Goal: Task Accomplishment & Management: Complete application form

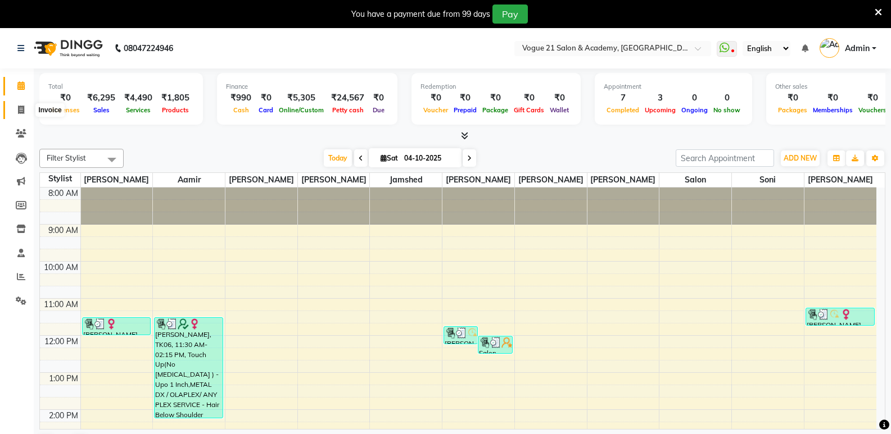
click at [22, 107] on icon at bounding box center [21, 110] width 6 height 8
select select "service"
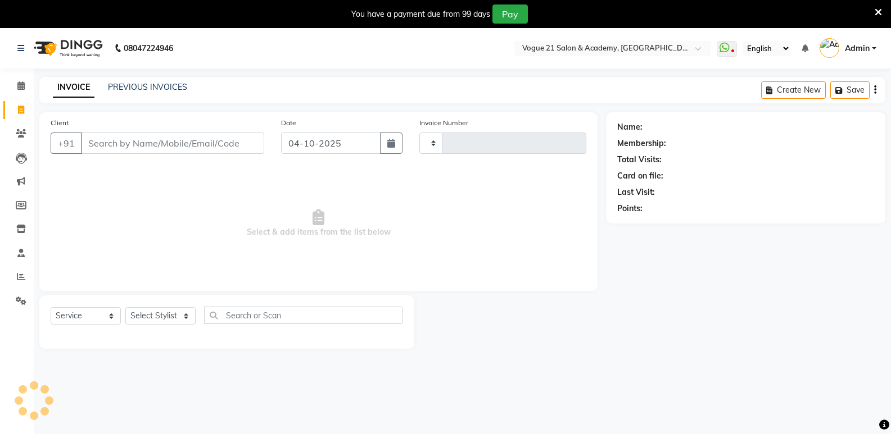
type input "2982"
select select "4433"
click at [105, 137] on input "Client" at bounding box center [172, 143] width 183 height 21
click at [148, 311] on select "Select Stylist [PERSON_NAME] [PERSON_NAME] [PERSON_NAME] [PERSON_NAME] [PERSON_…" at bounding box center [160, 315] width 70 height 17
select select "52036"
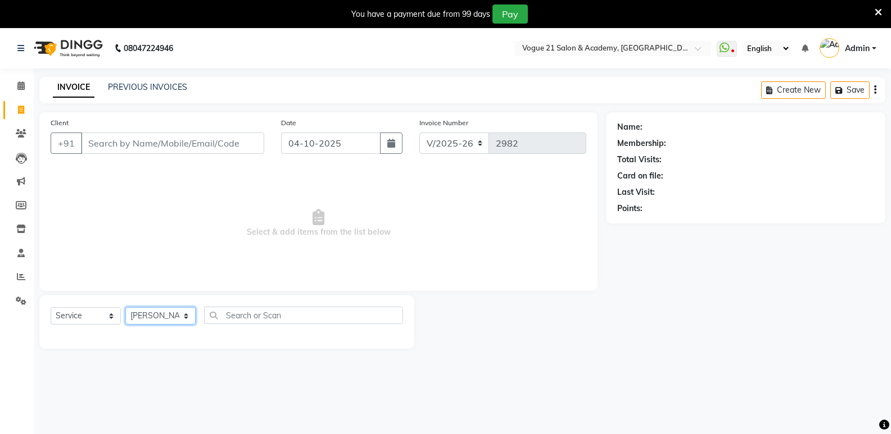
click at [125, 307] on select "Select Stylist [PERSON_NAME] [PERSON_NAME] [PERSON_NAME] [PERSON_NAME] [PERSON_…" at bounding box center [160, 315] width 70 height 17
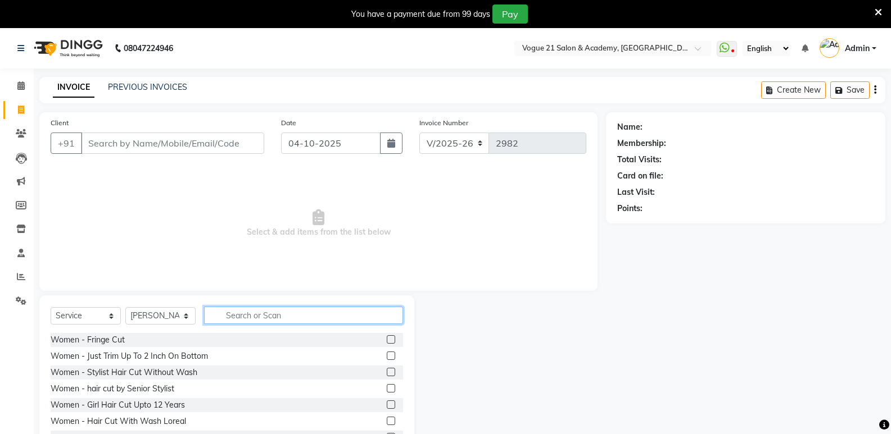
click at [244, 321] on input "text" at bounding box center [303, 315] width 199 height 17
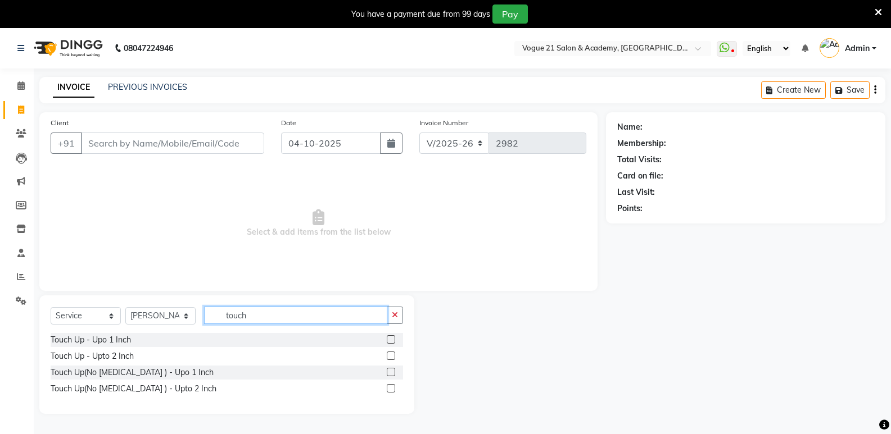
type input "touch"
click at [387, 371] on label at bounding box center [391, 372] width 8 height 8
click at [387, 371] on input "checkbox" at bounding box center [390, 372] width 7 height 7
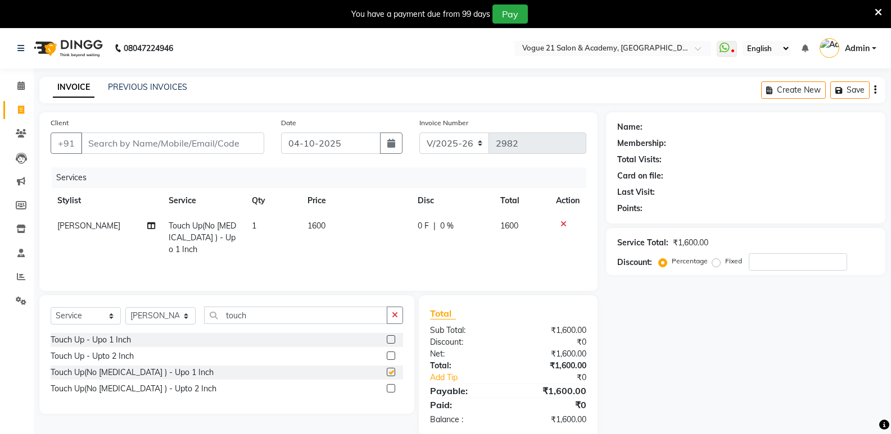
checkbox input "false"
click at [203, 147] on input "Client" at bounding box center [172, 143] width 183 height 21
click at [114, 146] on input "Client" at bounding box center [172, 143] width 183 height 21
type input "9"
type input "0"
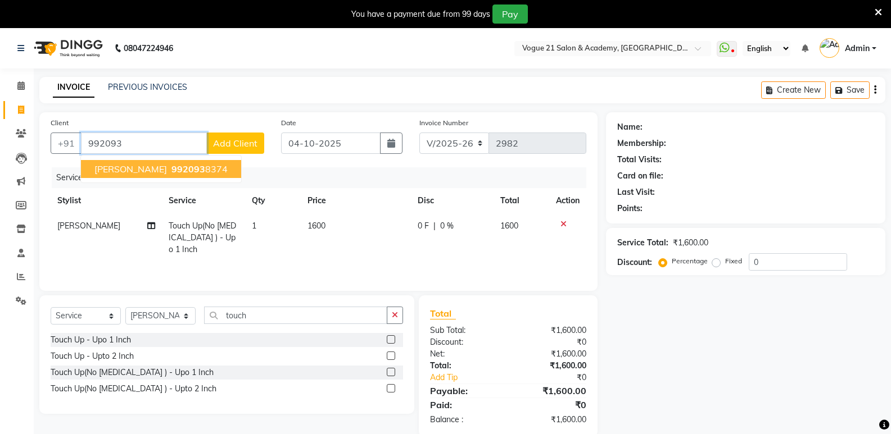
click at [116, 174] on span "[PERSON_NAME]" at bounding box center [130, 169] width 72 height 11
type input "9920938374"
select select "1: Object"
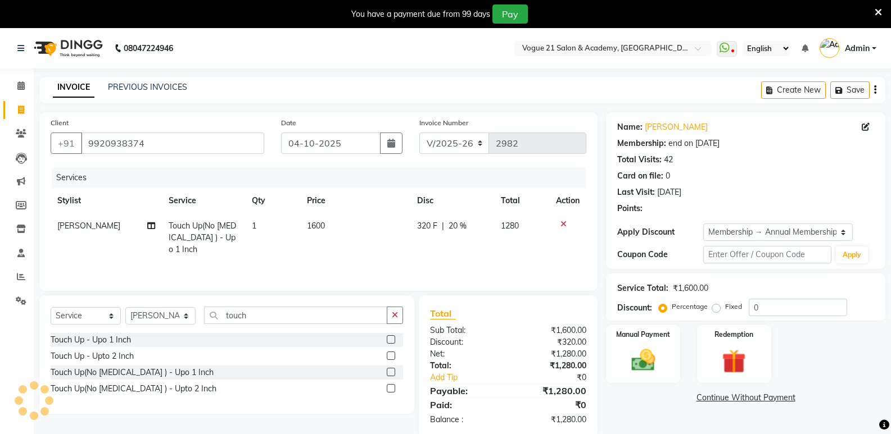
type input "20"
click at [652, 375] on div "Manual Payment" at bounding box center [643, 354] width 77 height 60
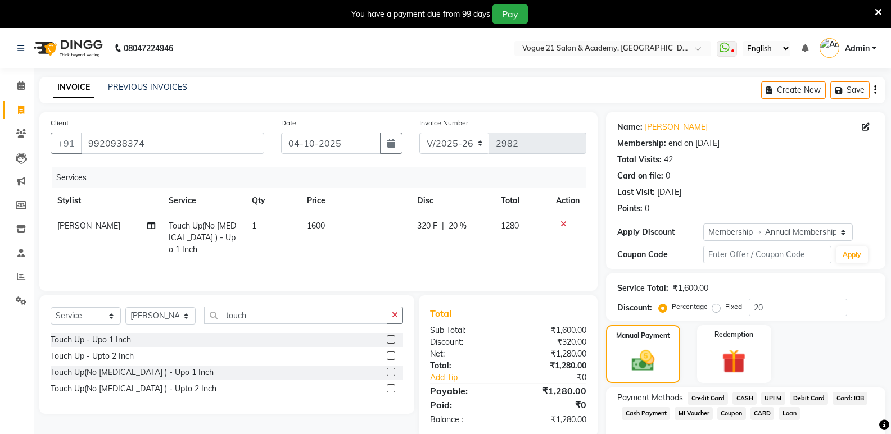
click at [773, 402] on span "UPI M" at bounding box center [773, 398] width 24 height 13
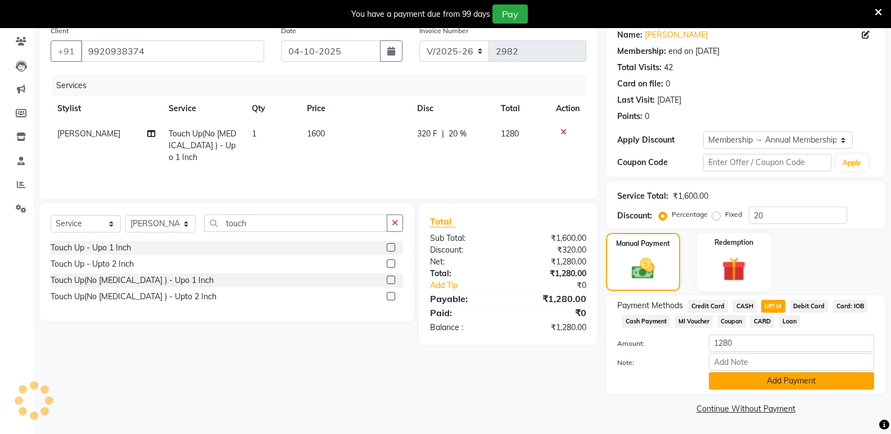
click at [799, 384] on button "Add Payment" at bounding box center [791, 381] width 165 height 17
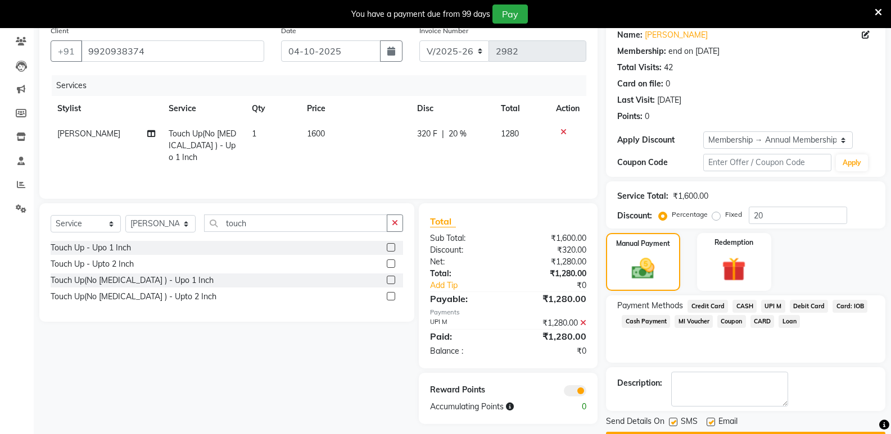
scroll to position [124, 0]
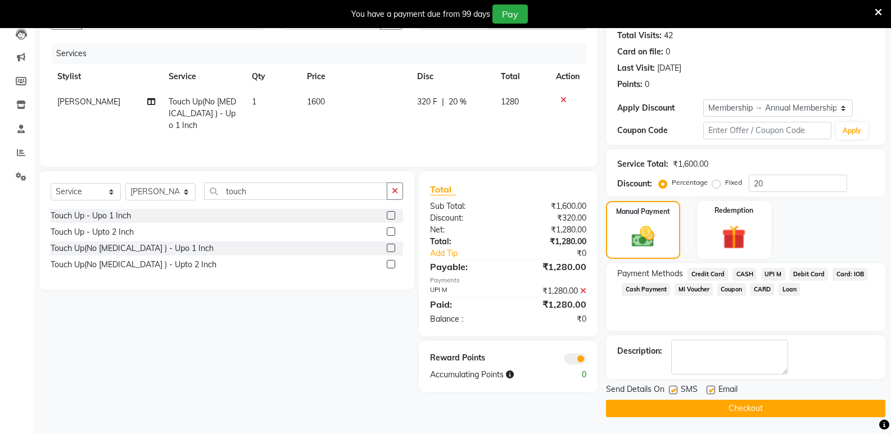
click at [779, 405] on button "Checkout" at bounding box center [745, 408] width 279 height 17
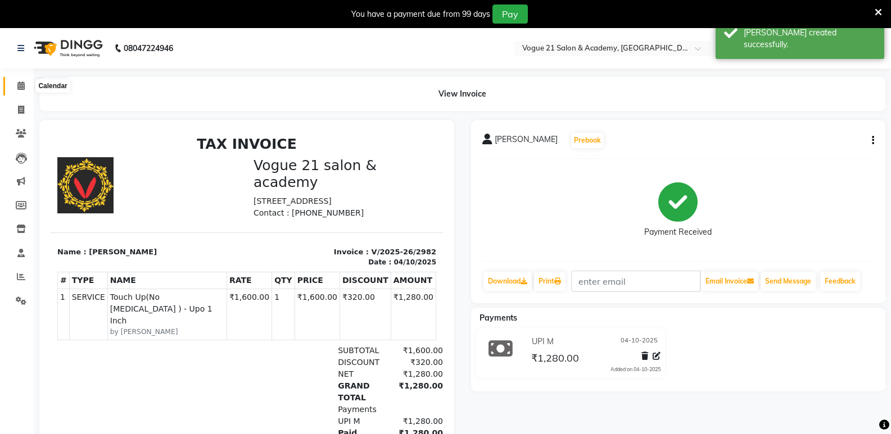
click at [14, 85] on span at bounding box center [21, 86] width 20 height 13
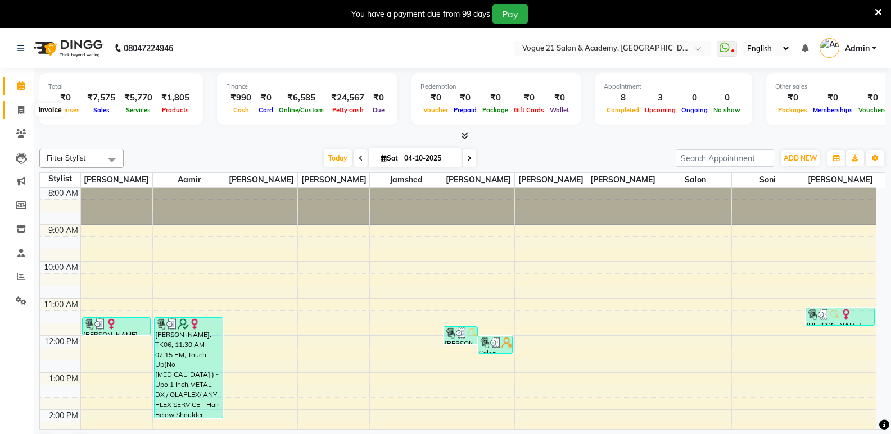
click at [21, 108] on icon at bounding box center [21, 110] width 6 height 8
select select "4433"
select select "service"
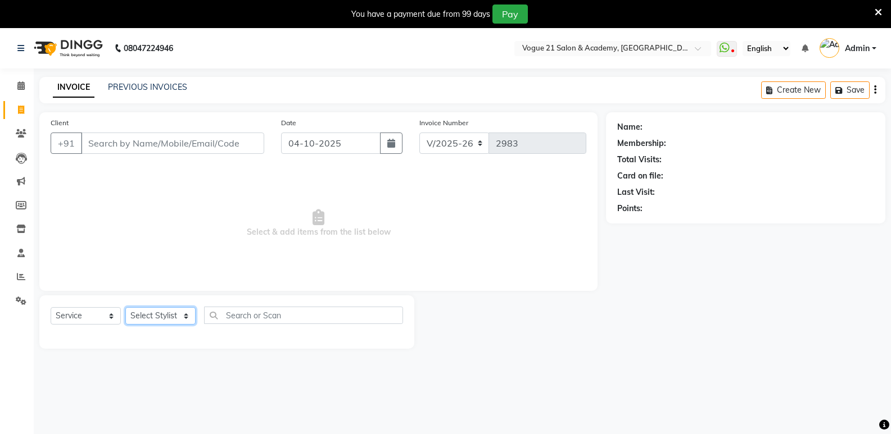
click at [157, 313] on select "Select Stylist [PERSON_NAME] [PERSON_NAME] [PERSON_NAME] [PERSON_NAME] [PERSON_…" at bounding box center [160, 315] width 70 height 17
select select "79160"
click at [125, 307] on select "Select Stylist [PERSON_NAME] [PERSON_NAME] [PERSON_NAME] [PERSON_NAME] [PERSON_…" at bounding box center [160, 315] width 70 height 17
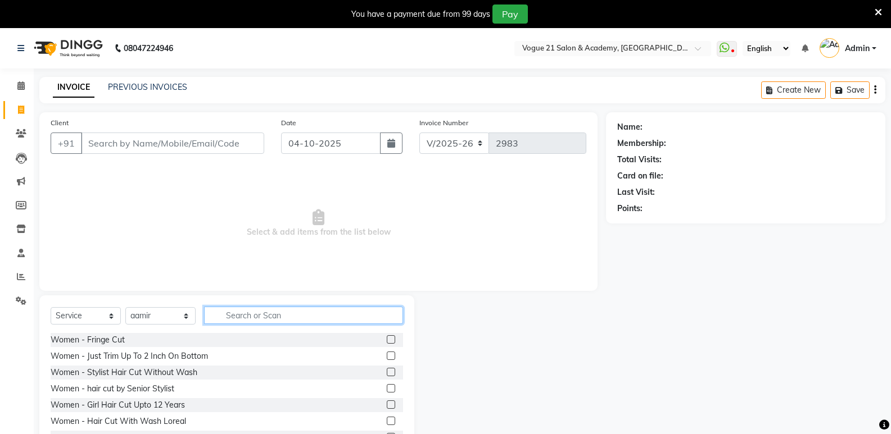
click at [284, 316] on input "text" at bounding box center [303, 315] width 199 height 17
type input "cut wash"
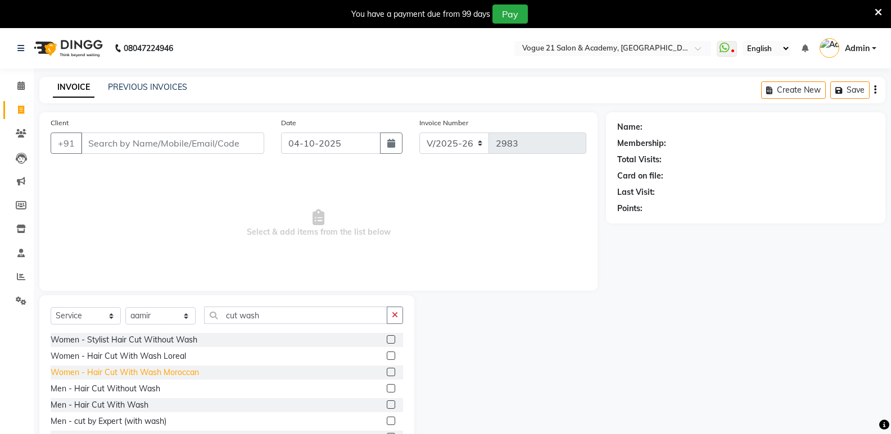
click at [165, 375] on div "Women - Hair Cut With Wash Moroccan" at bounding box center [125, 373] width 148 height 12
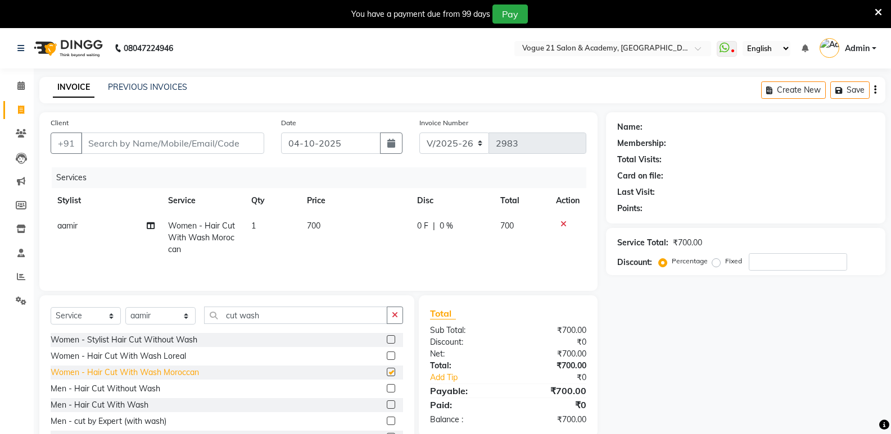
checkbox input "false"
click at [179, 355] on div "Women - Hair Cut With Wash Loreal" at bounding box center [118, 357] width 135 height 12
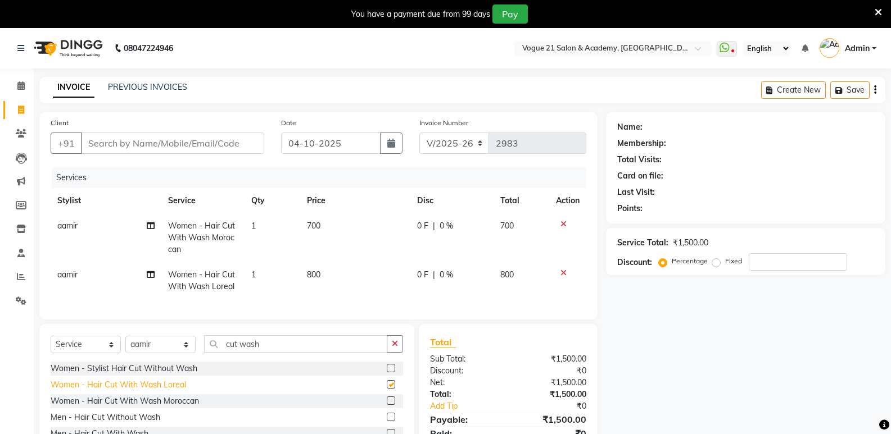
checkbox input "false"
click at [560, 225] on icon at bounding box center [563, 224] width 6 height 8
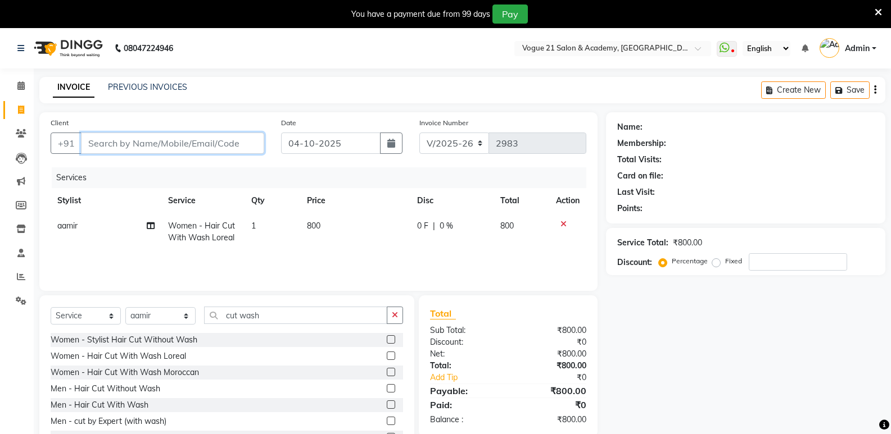
drag, startPoint x: 144, startPoint y: 147, endPoint x: 160, endPoint y: 158, distance: 18.6
click at [149, 151] on input "Client" at bounding box center [172, 143] width 183 height 21
type input "9"
type input "0"
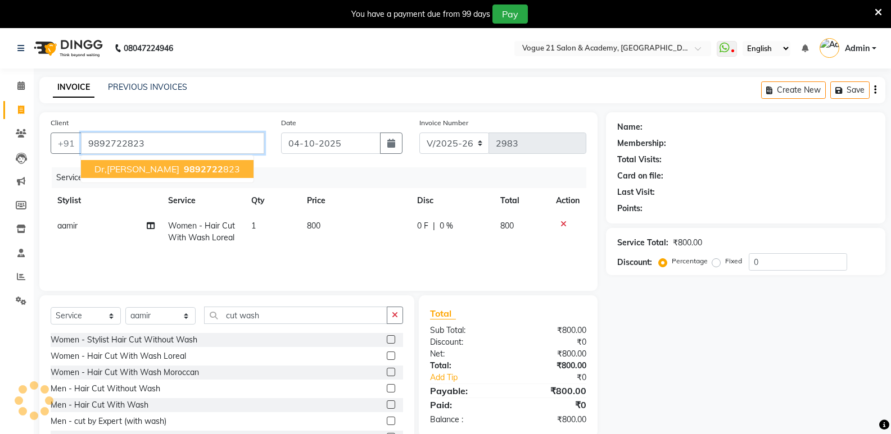
type input "9892722823"
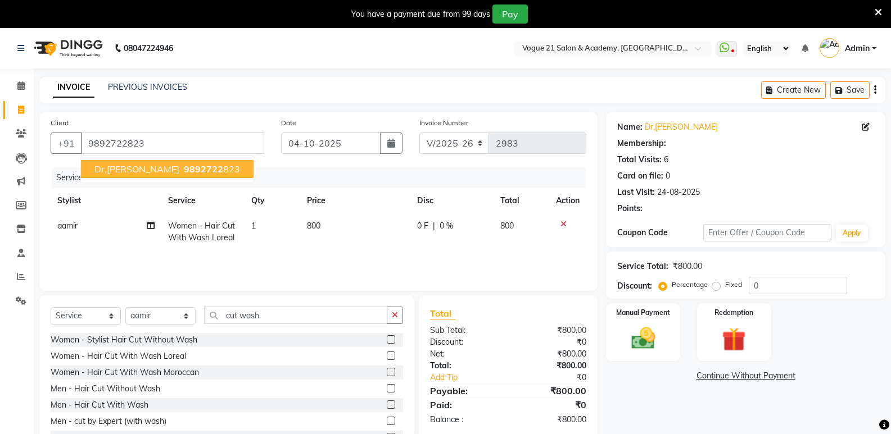
select select "1: Object"
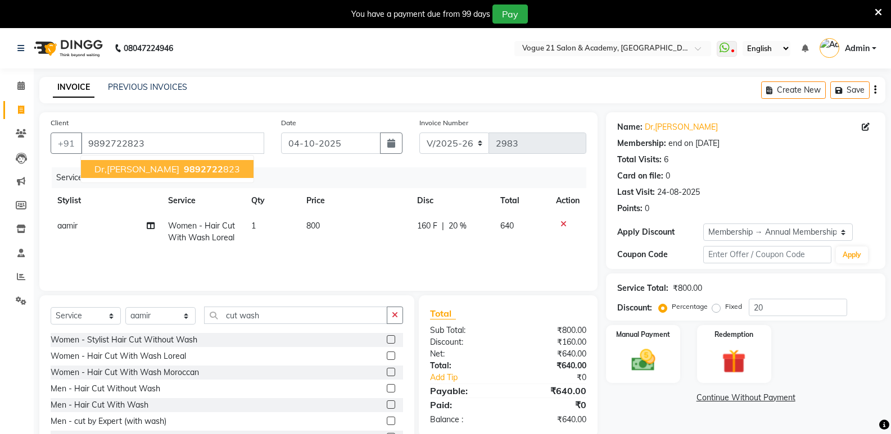
click at [127, 169] on span "dr,[PERSON_NAME]" at bounding box center [136, 169] width 85 height 11
type input "0"
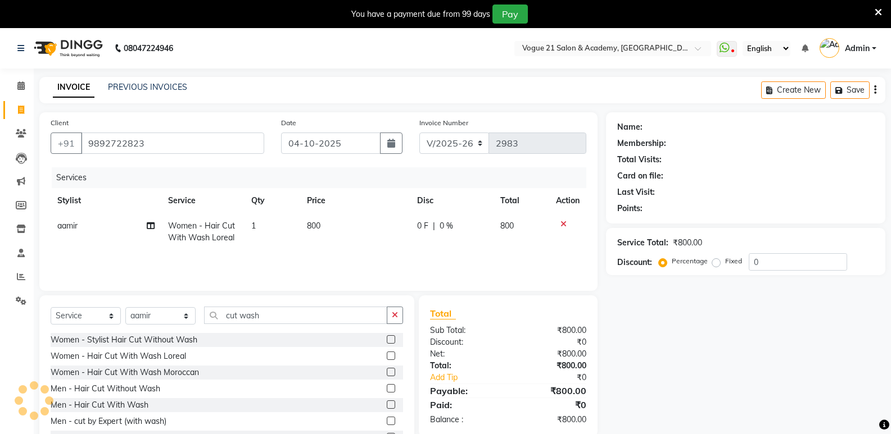
select select "1: Object"
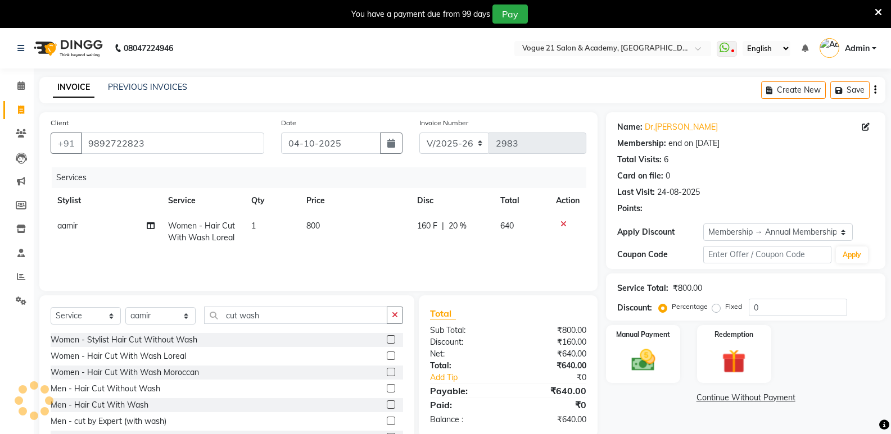
type input "20"
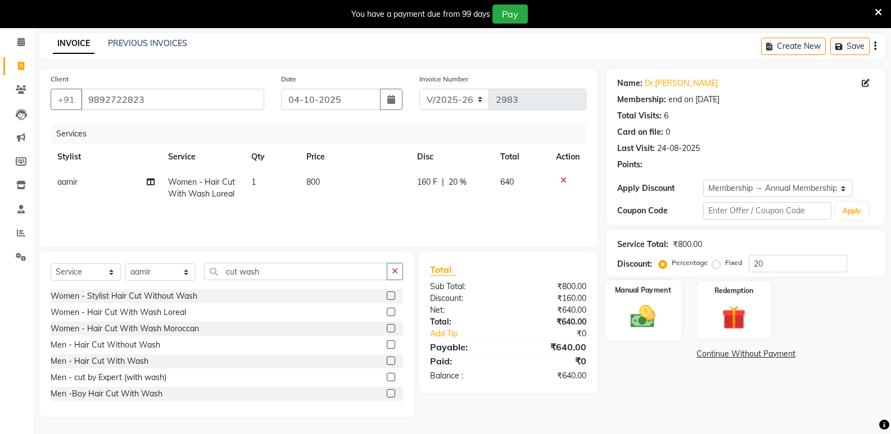
click at [642, 318] on img at bounding box center [643, 316] width 40 height 29
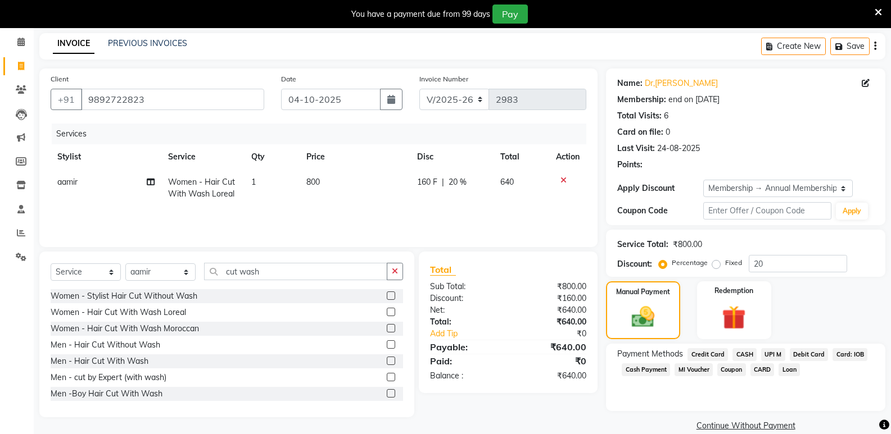
scroll to position [61, 0]
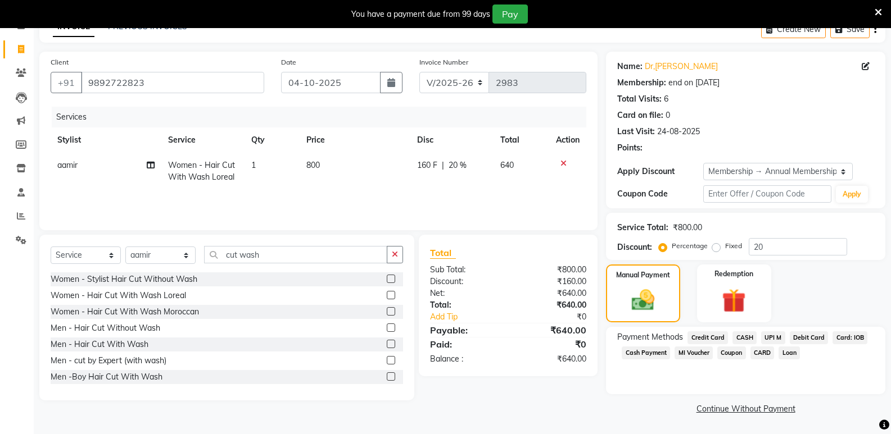
click at [764, 338] on span "UPI M" at bounding box center [773, 338] width 24 height 13
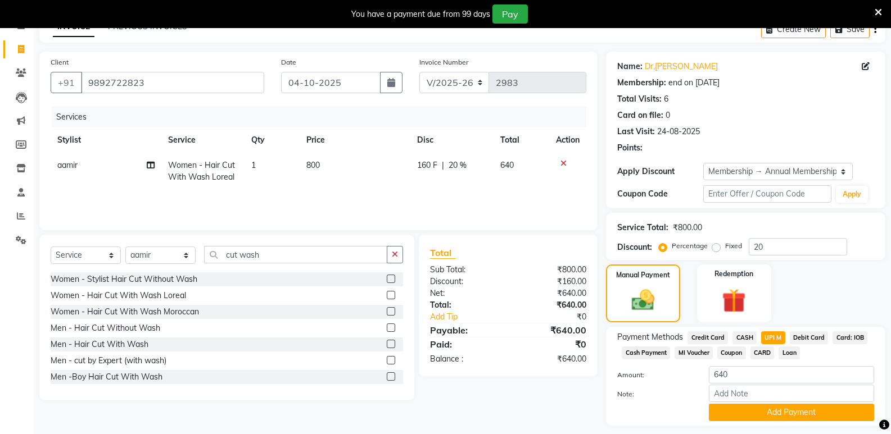
scroll to position [92, 0]
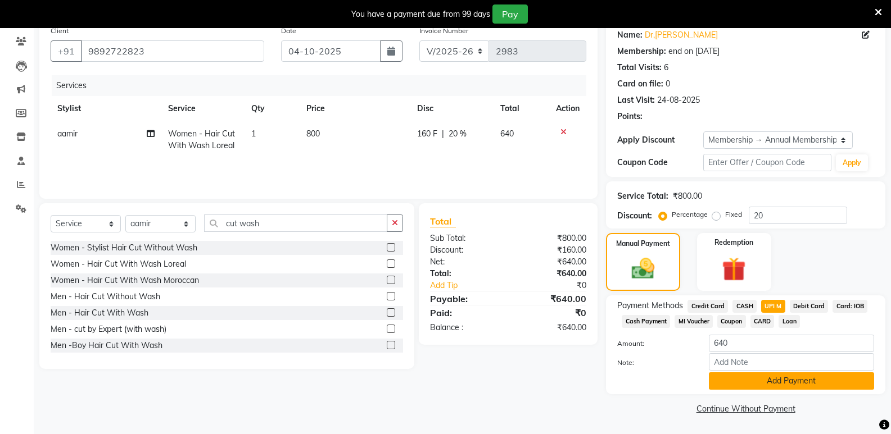
click at [847, 382] on button "Add Payment" at bounding box center [791, 381] width 165 height 17
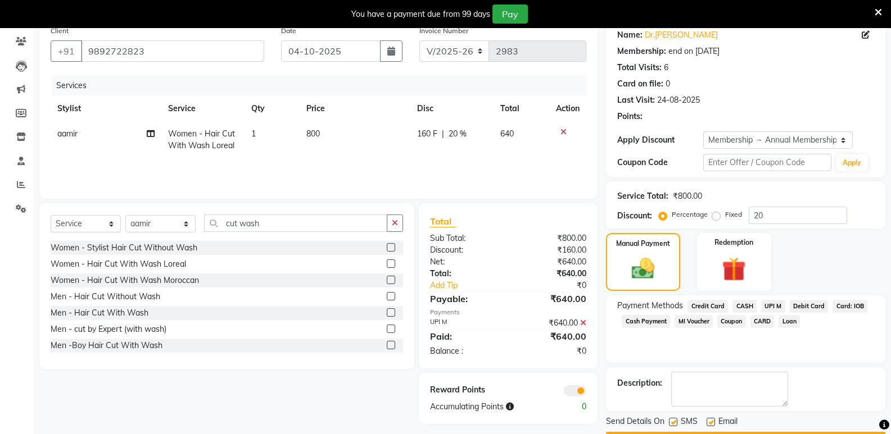
scroll to position [110, 0]
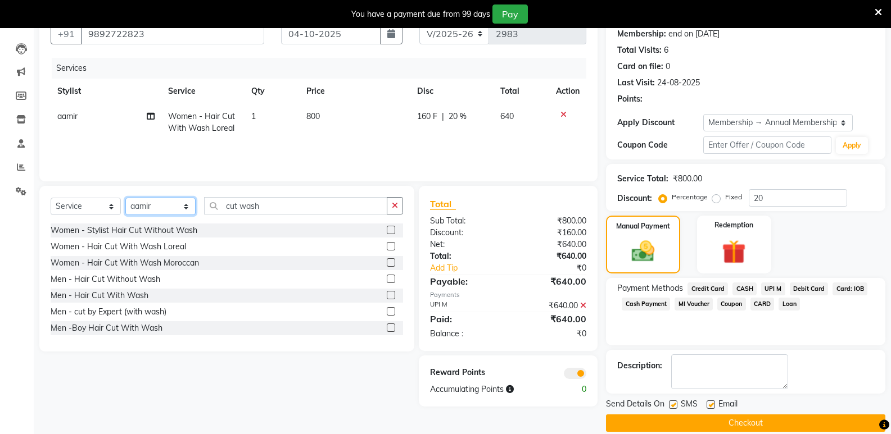
click at [176, 199] on select "Select Stylist [PERSON_NAME] [PERSON_NAME] [PERSON_NAME] [PERSON_NAME] [PERSON_…" at bounding box center [160, 206] width 70 height 17
select select "66614"
click at [125, 198] on select "Select Stylist [PERSON_NAME] [PERSON_NAME] [PERSON_NAME] [PERSON_NAME] [PERSON_…" at bounding box center [160, 206] width 70 height 17
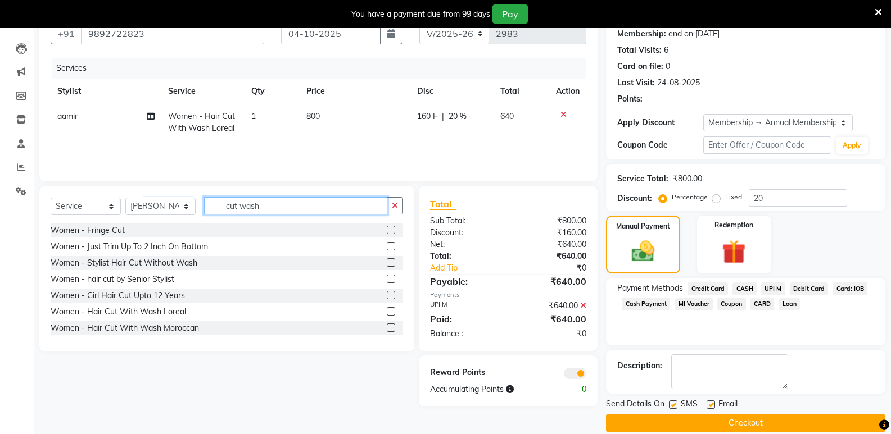
click at [274, 208] on input "cut wash" at bounding box center [295, 205] width 183 height 17
type input "c"
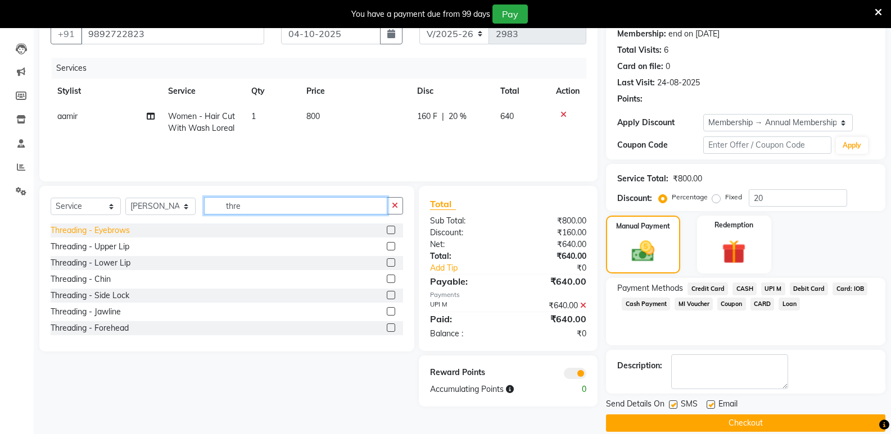
type input "thre"
click at [101, 228] on div "Threading - Eyebrows" at bounding box center [90, 231] width 79 height 12
checkbox input "false"
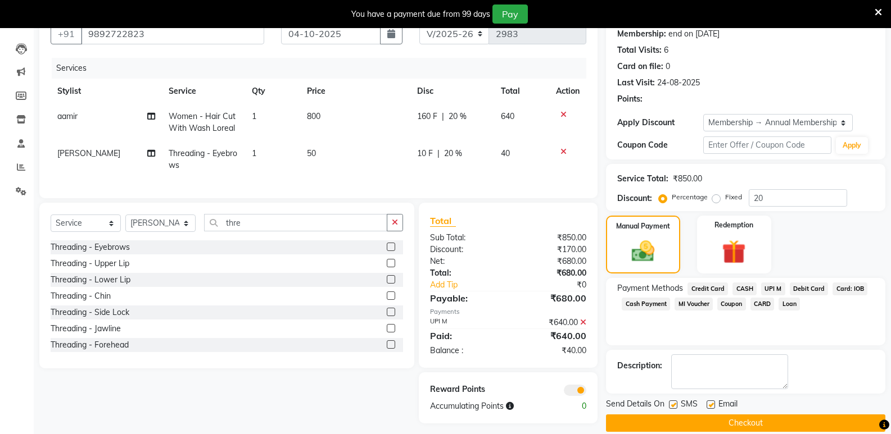
click at [767, 288] on span "UPI M" at bounding box center [773, 289] width 24 height 13
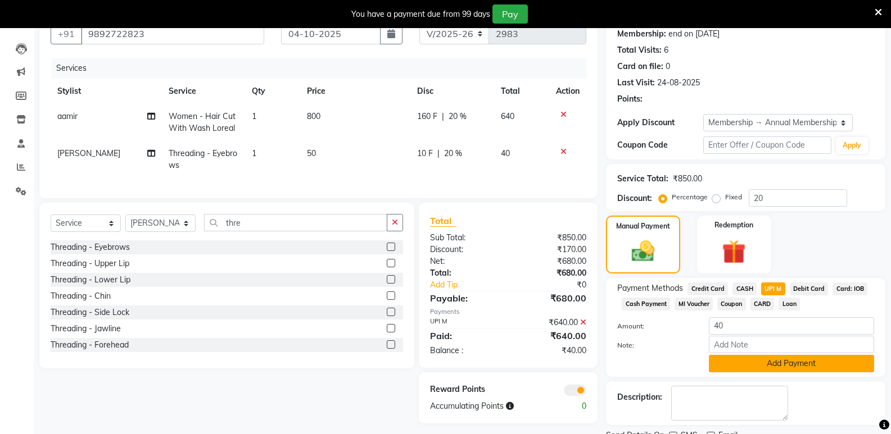
click at [779, 360] on button "Add Payment" at bounding box center [791, 363] width 165 height 17
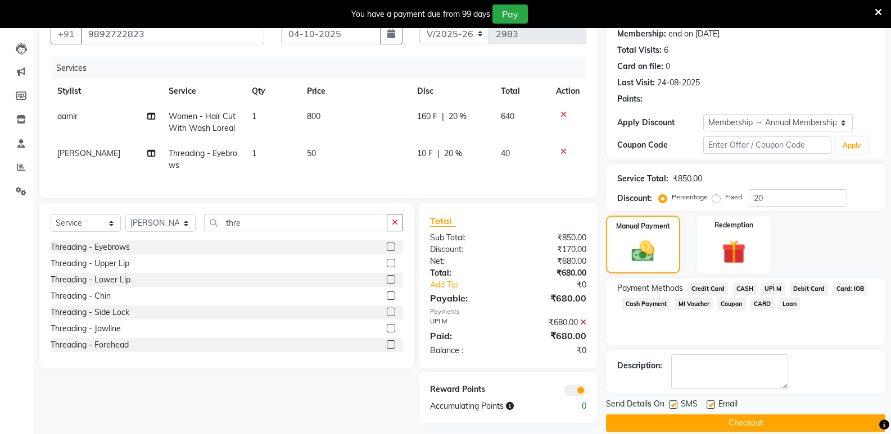
scroll to position [124, 0]
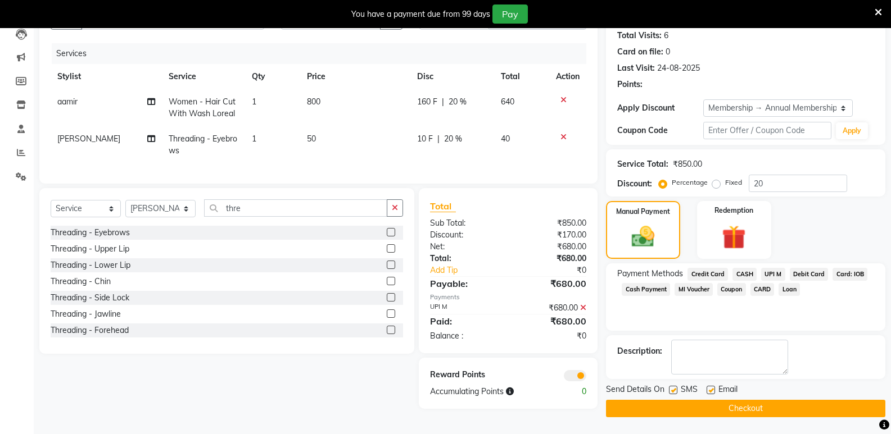
click at [815, 406] on button "Checkout" at bounding box center [745, 408] width 279 height 17
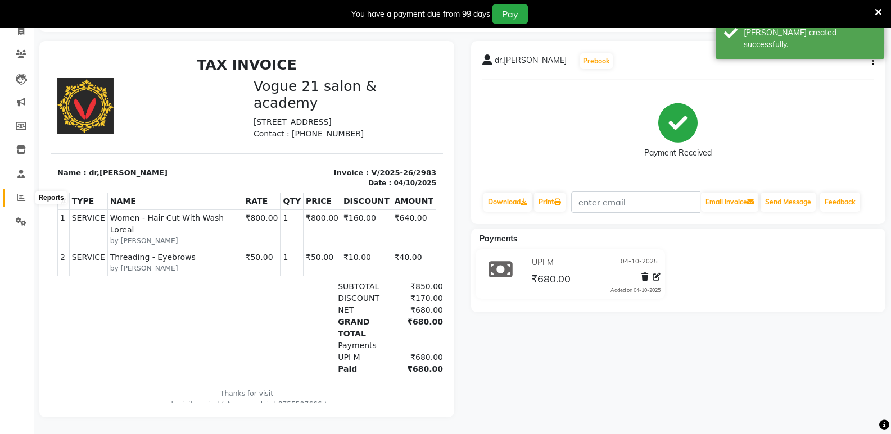
click at [19, 193] on icon at bounding box center [21, 197] width 8 height 8
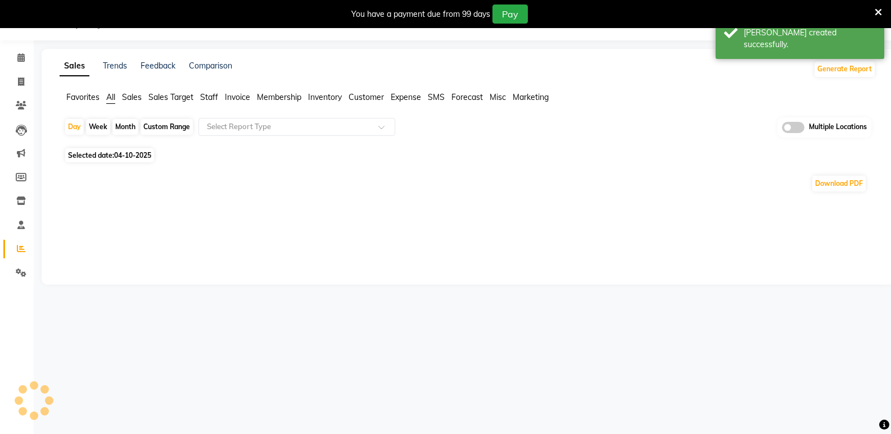
scroll to position [88, 0]
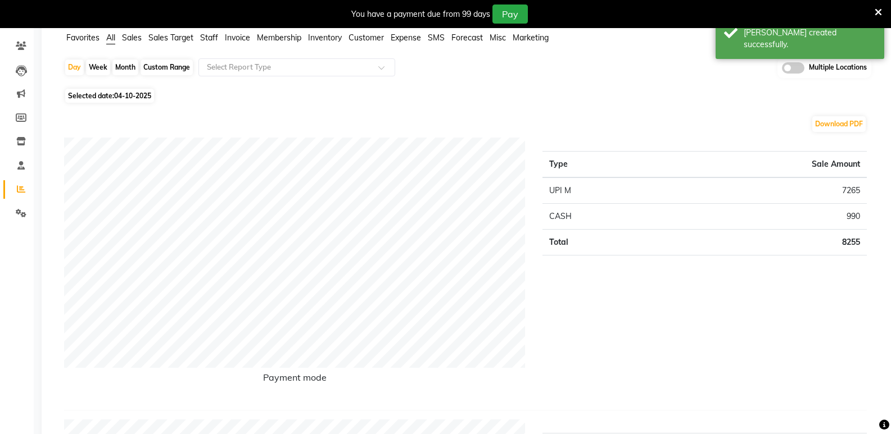
click at [207, 34] on span "Staff" at bounding box center [209, 38] width 18 height 10
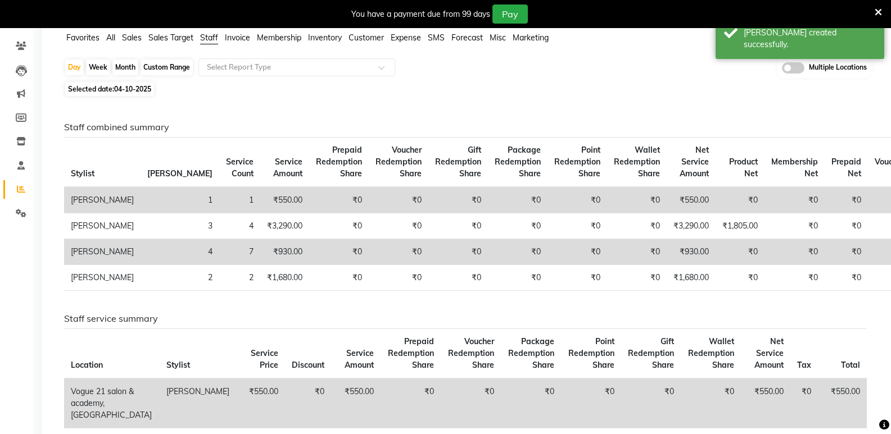
click at [124, 69] on div "Month" at bounding box center [125, 68] width 26 height 16
select select "10"
select select "2025"
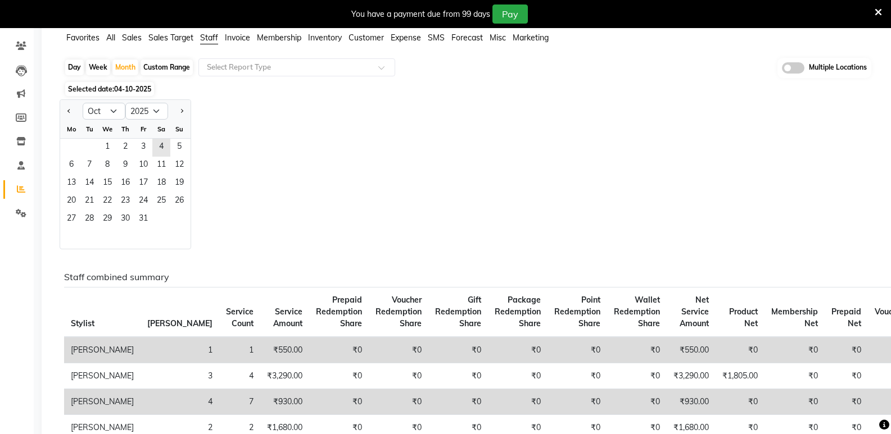
click at [209, 37] on span "Staff" at bounding box center [209, 38] width 18 height 10
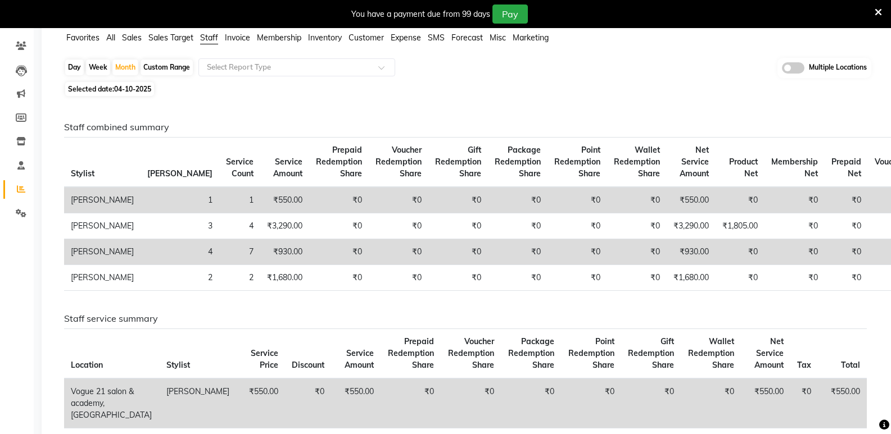
scroll to position [0, 0]
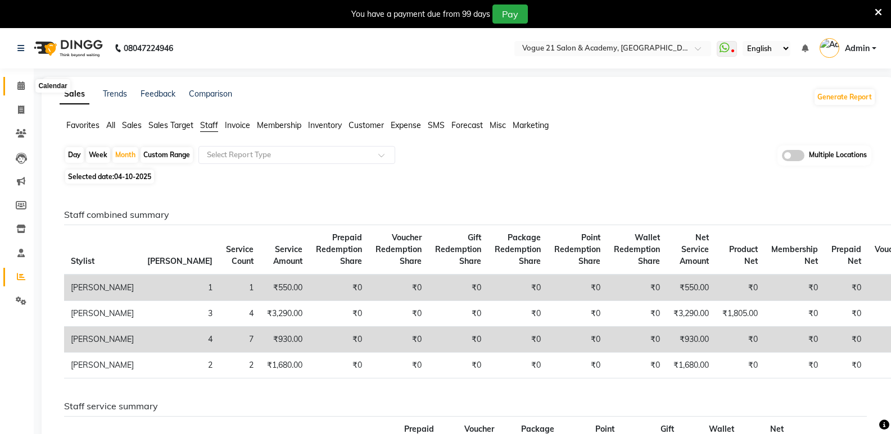
click at [19, 81] on span at bounding box center [21, 86] width 20 height 13
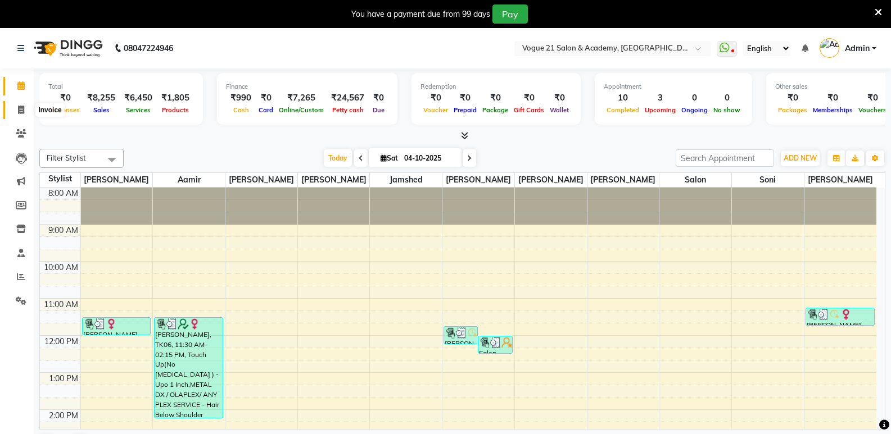
click at [19, 108] on icon at bounding box center [21, 110] width 6 height 8
select select "service"
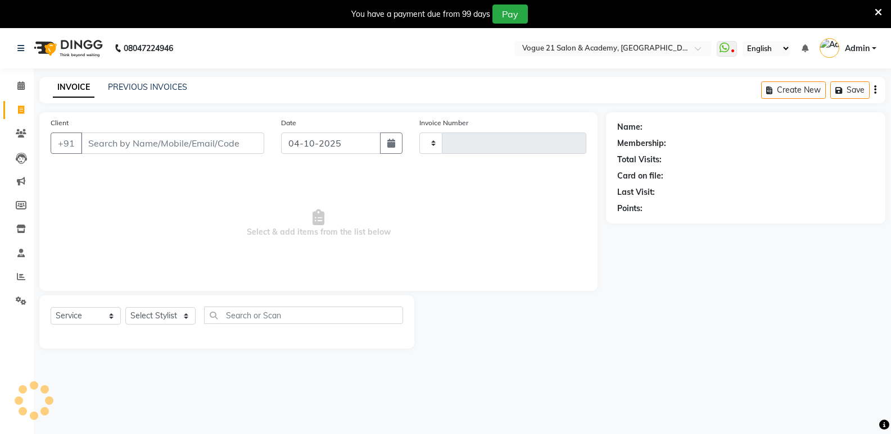
type input "2984"
select select "4433"
click at [150, 318] on select "Select Stylist [PERSON_NAME] [PERSON_NAME] [PERSON_NAME] [PERSON_NAME] [PERSON_…" at bounding box center [160, 315] width 70 height 17
select select "25490"
click at [125, 307] on select "Select Stylist [PERSON_NAME] [PERSON_NAME] [PERSON_NAME] [PERSON_NAME] [PERSON_…" at bounding box center [160, 315] width 70 height 17
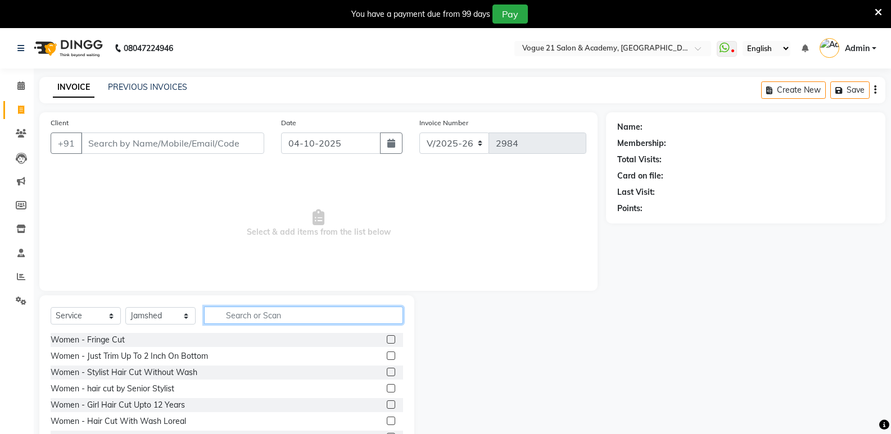
click at [242, 314] on input "text" at bounding box center [303, 315] width 199 height 17
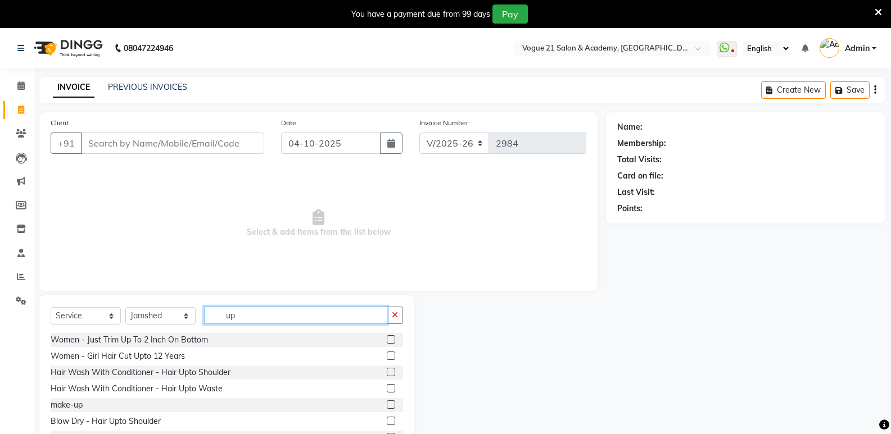
type input "u"
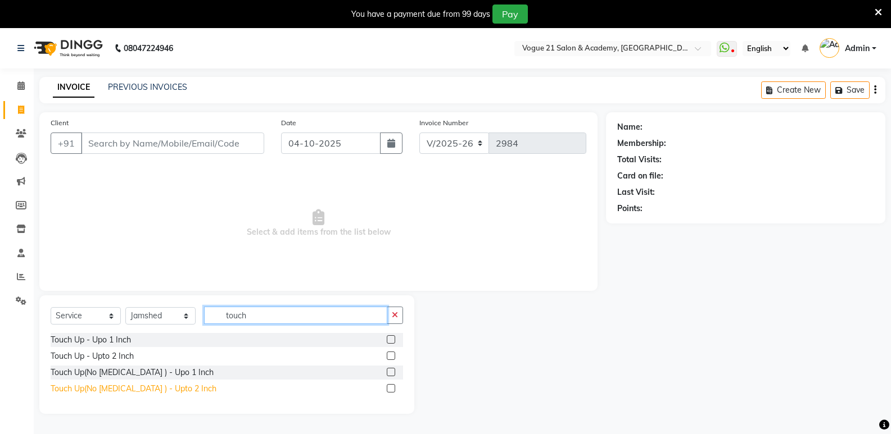
type input "touch"
click at [114, 389] on div "Touch Up(No [MEDICAL_DATA] ) - Upto 2 Inch" at bounding box center [134, 389] width 166 height 12
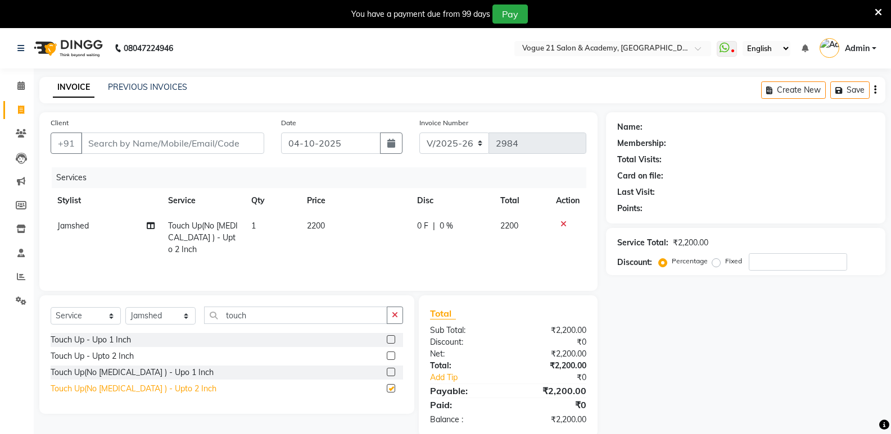
checkbox input "false"
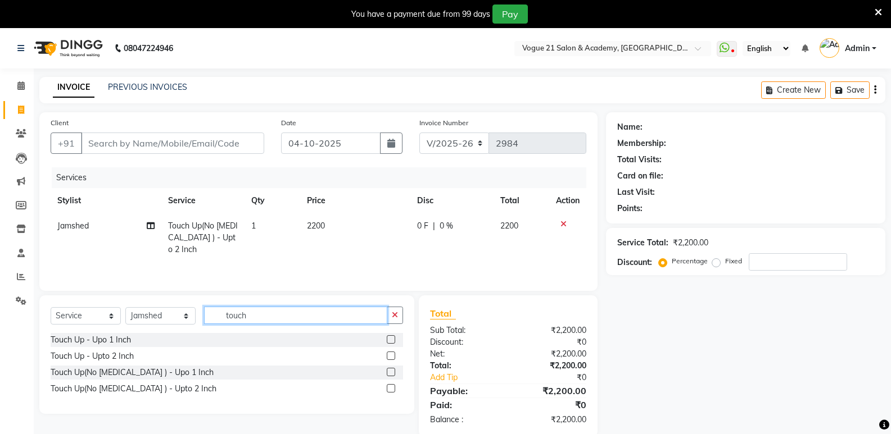
click at [260, 318] on input "touch" at bounding box center [295, 315] width 183 height 17
type input "t"
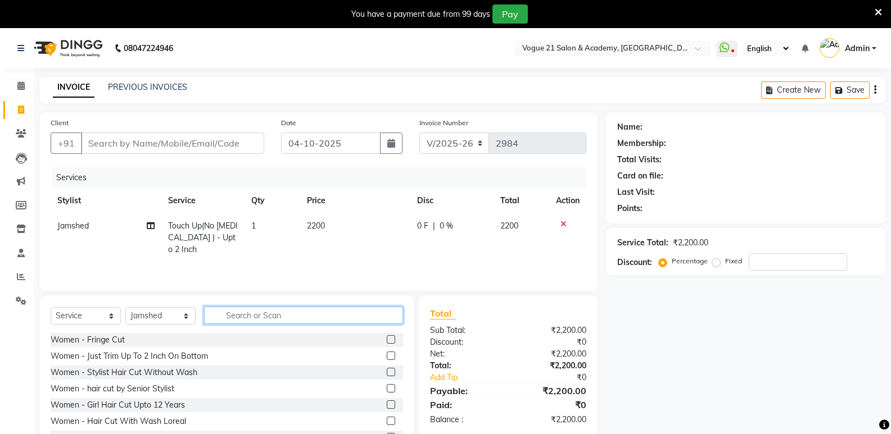
click at [253, 317] on input "text" at bounding box center [303, 315] width 199 height 17
type input "r"
type input "t"
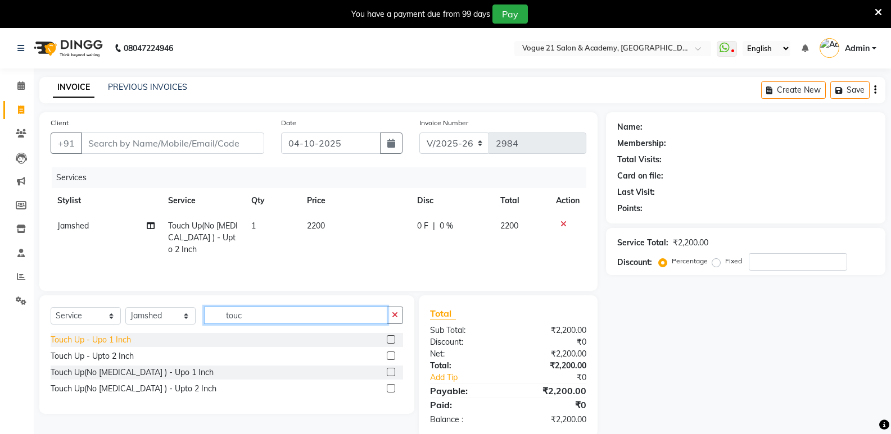
type input "touc"
click at [110, 344] on div "Touch Up - Upo 1 Inch" at bounding box center [91, 340] width 80 height 12
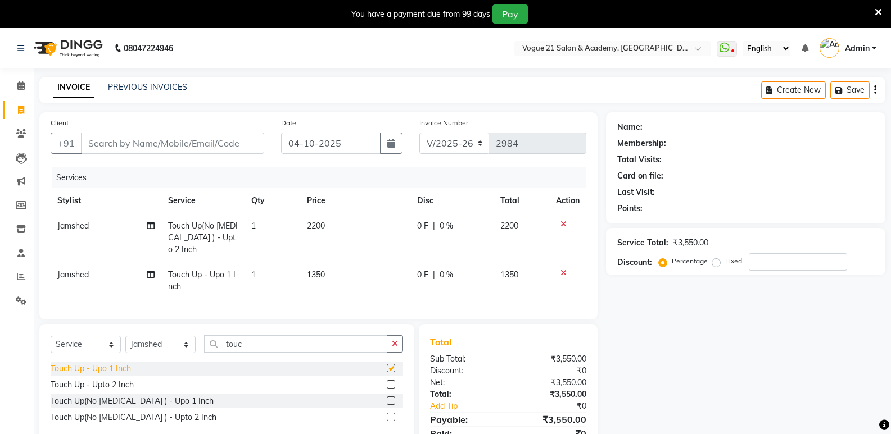
checkbox input "false"
click at [301, 343] on input "touc" at bounding box center [295, 343] width 183 height 17
type input "t"
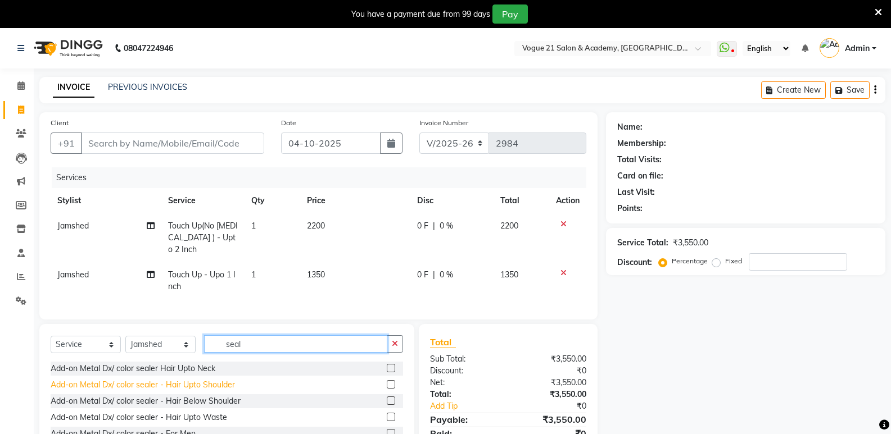
type input "seal"
click at [179, 385] on div "Add-on Metal Dx/ color sealer - Hair Upto Shoulder" at bounding box center [143, 385] width 184 height 12
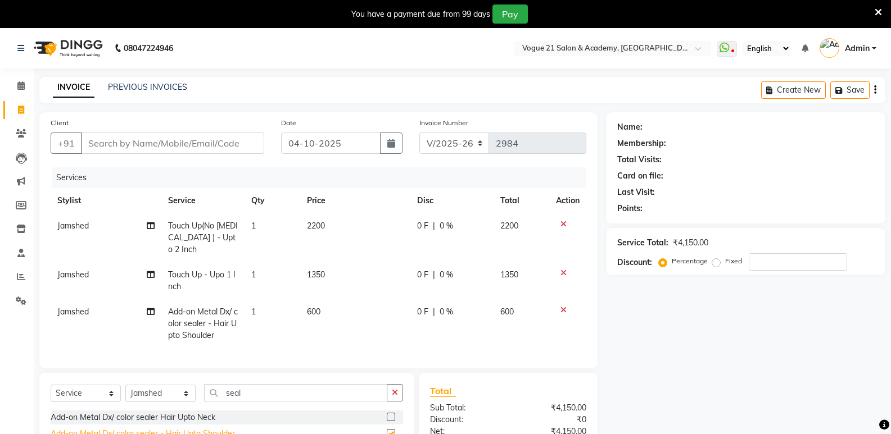
checkbox input "false"
click at [128, 143] on input "Client" at bounding box center [172, 143] width 183 height 21
type input "9"
type input "0"
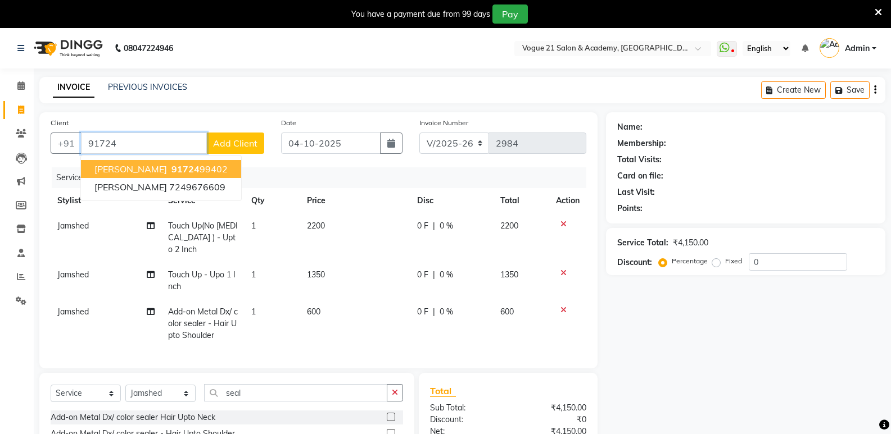
click at [189, 167] on ngb-highlight "91724 99402" at bounding box center [198, 169] width 58 height 11
type input "9172499402"
select select "1: Object"
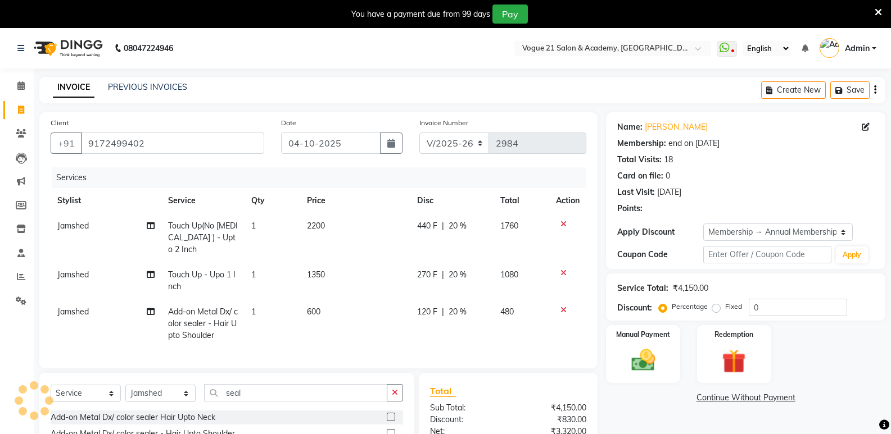
type input "20"
click at [155, 386] on select "Select Stylist [PERSON_NAME] [PERSON_NAME] [PERSON_NAME] [PERSON_NAME] [PERSON_…" at bounding box center [160, 393] width 70 height 17
select select "73195"
click at [125, 385] on select "Select Stylist [PERSON_NAME] [PERSON_NAME] [PERSON_NAME] [PERSON_NAME] [PERSON_…" at bounding box center [160, 393] width 70 height 17
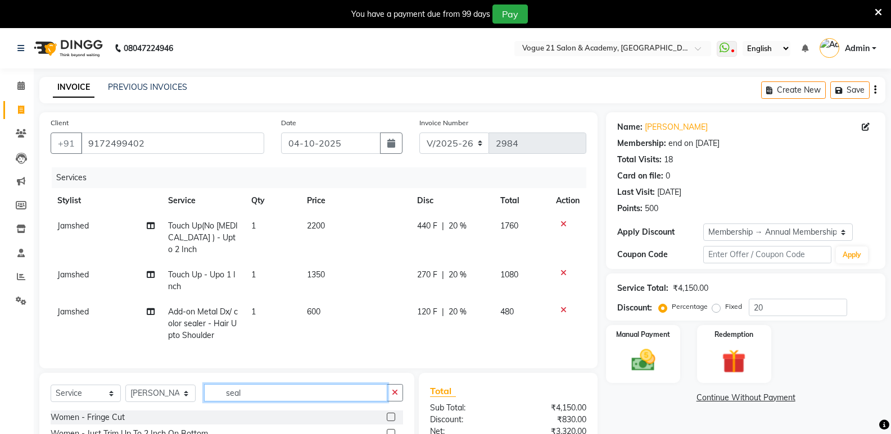
click at [253, 393] on input "seal" at bounding box center [295, 392] width 183 height 17
type input "s"
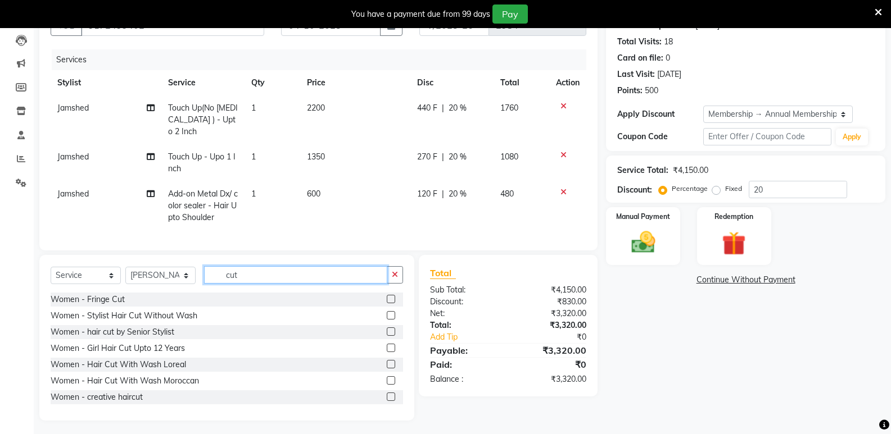
scroll to position [116, 0]
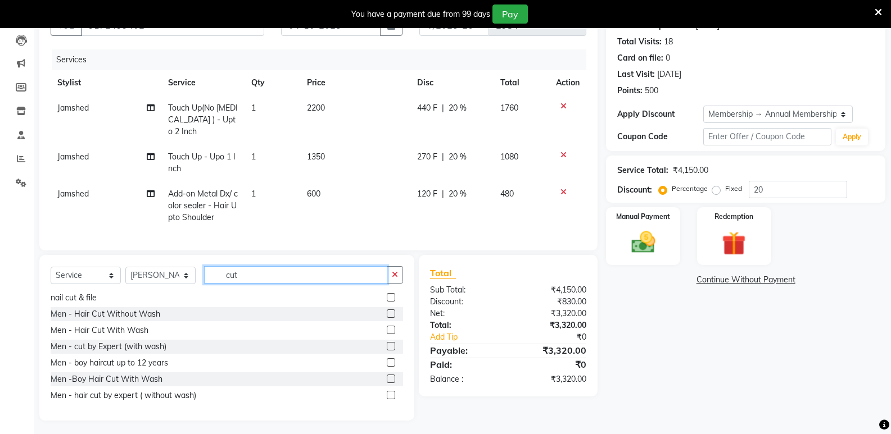
type input "cut"
click at [387, 310] on label at bounding box center [391, 314] width 8 height 8
click at [387, 311] on input "checkbox" at bounding box center [390, 314] width 7 height 7
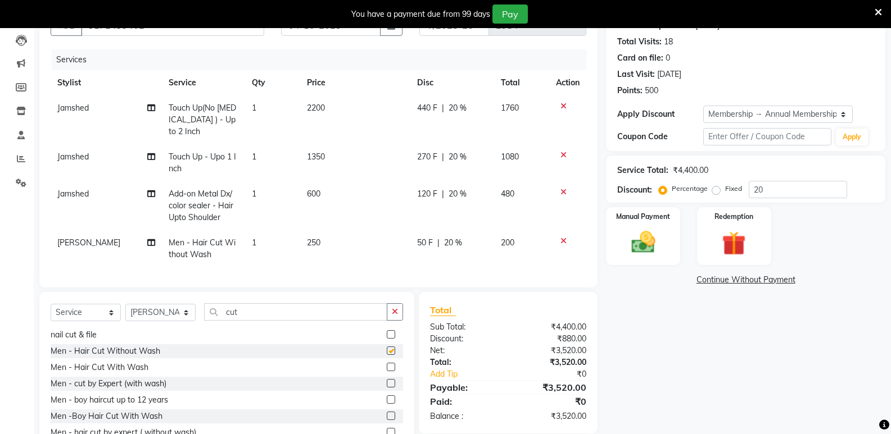
checkbox input "false"
drag, startPoint x: 315, startPoint y: 310, endPoint x: 331, endPoint y: 312, distance: 15.9
click at [316, 311] on input "cut" at bounding box center [295, 311] width 183 height 17
type input "c"
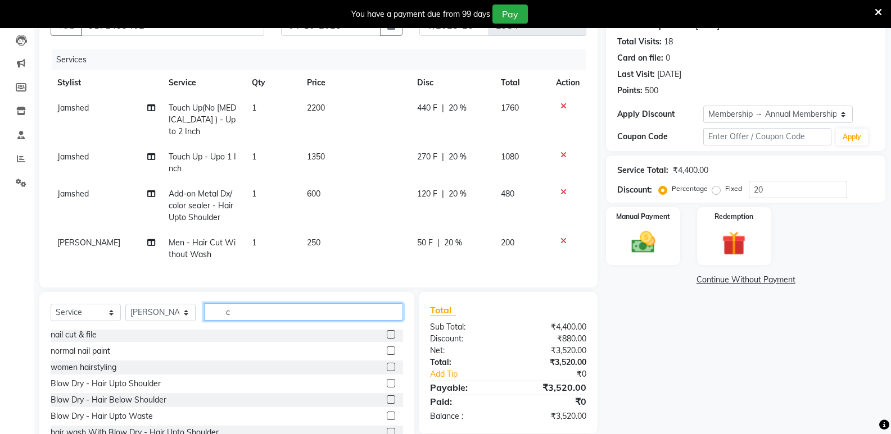
scroll to position [197, 0]
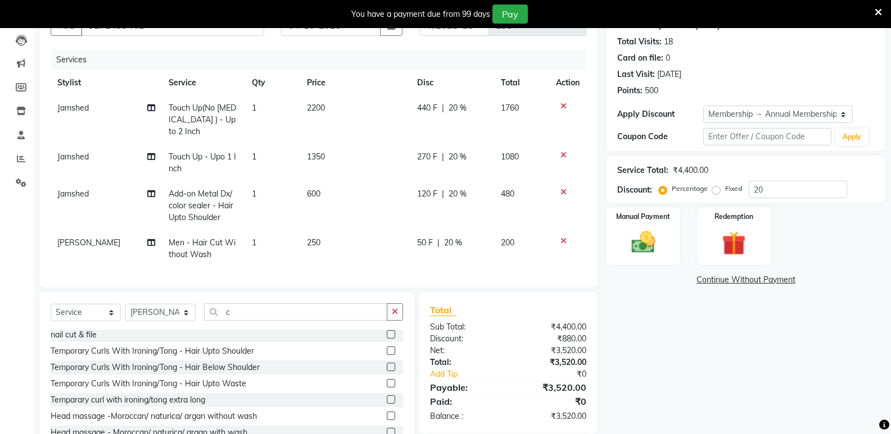
click at [563, 237] on icon at bounding box center [563, 241] width 6 height 8
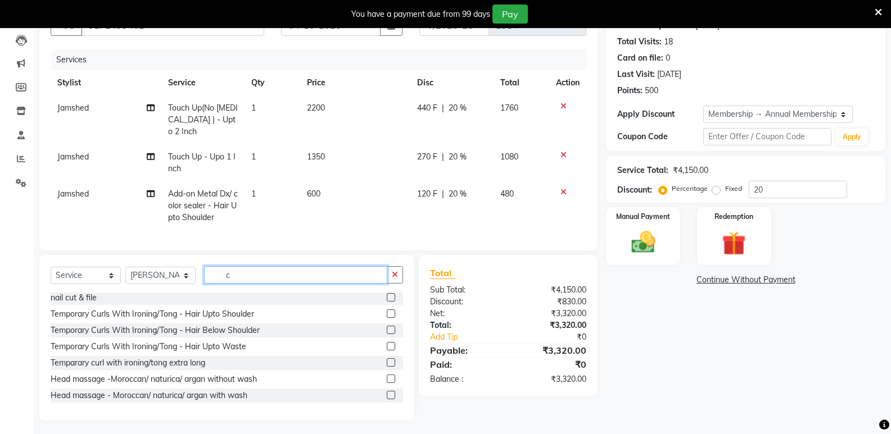
click at [352, 272] on input "c" at bounding box center [295, 274] width 183 height 17
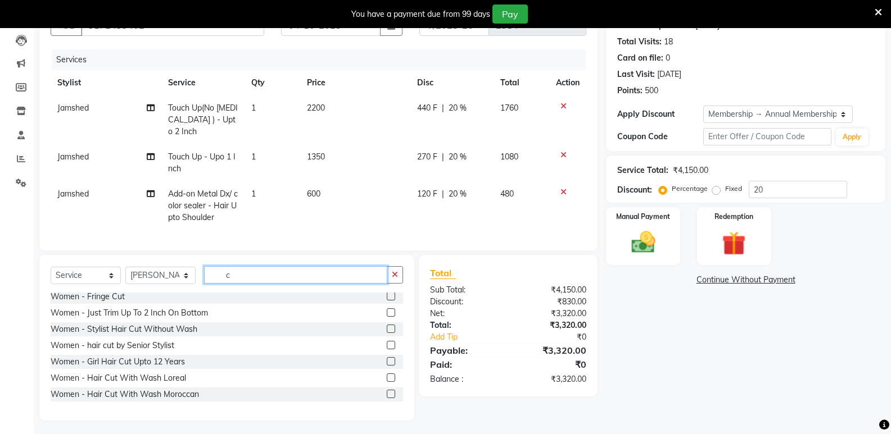
scroll to position [0, 0]
click at [360, 278] on input "c" at bounding box center [295, 274] width 183 height 17
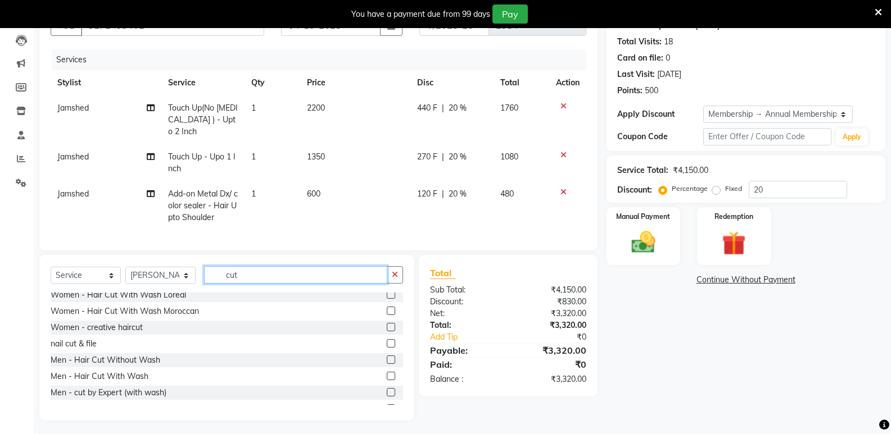
scroll to position [101, 0]
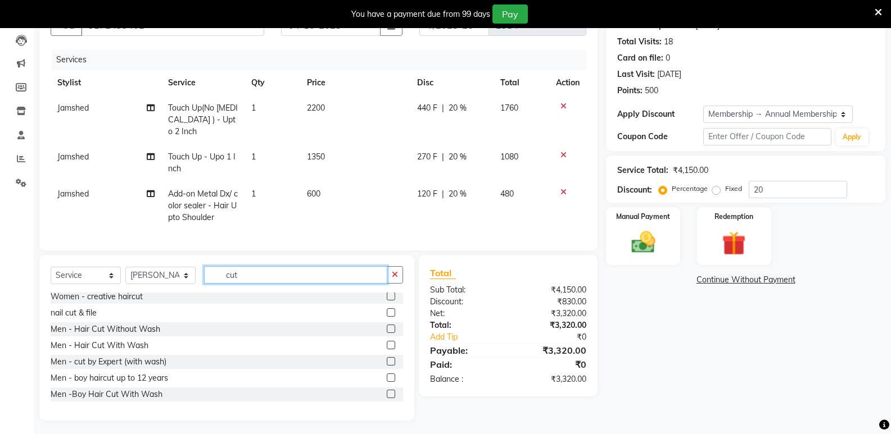
type input "cut"
click at [387, 342] on label at bounding box center [391, 345] width 8 height 8
click at [387, 342] on input "checkbox" at bounding box center [390, 345] width 7 height 7
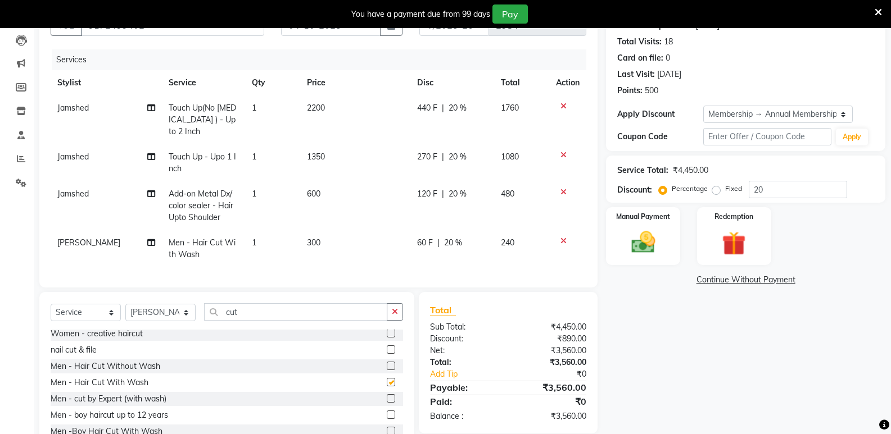
checkbox input "false"
click at [379, 312] on input "cut" at bounding box center [295, 311] width 183 height 17
type input "c"
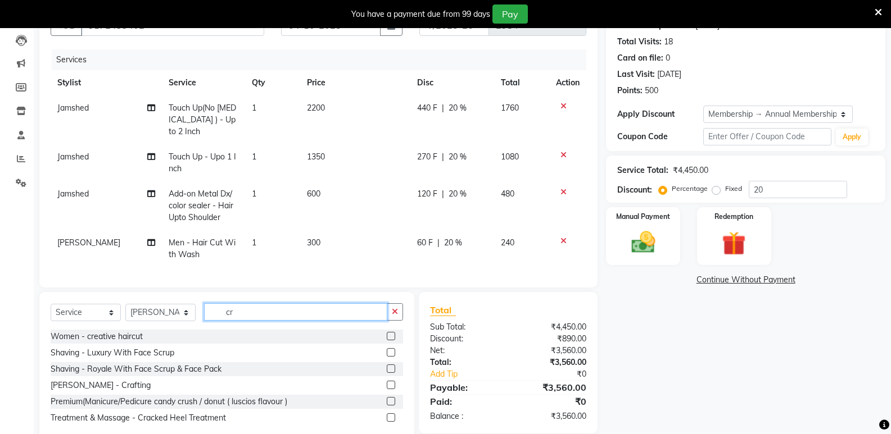
scroll to position [0, 0]
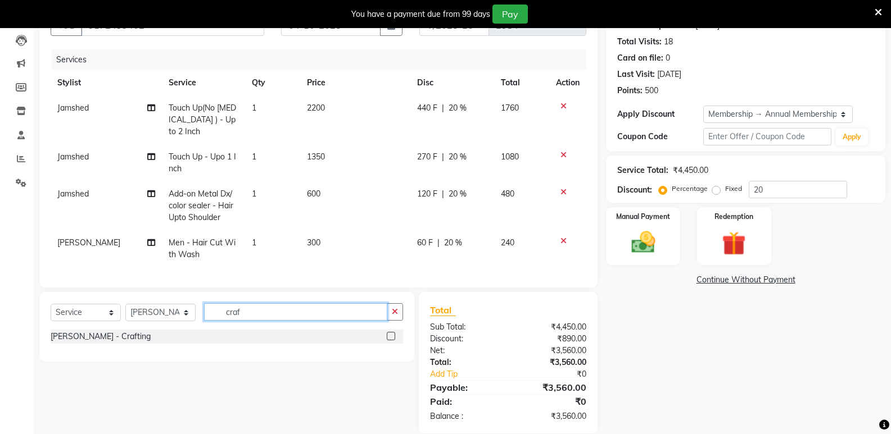
type input "craf"
click at [391, 333] on label at bounding box center [391, 336] width 8 height 8
click at [391, 333] on input "checkbox" at bounding box center [390, 336] width 7 height 7
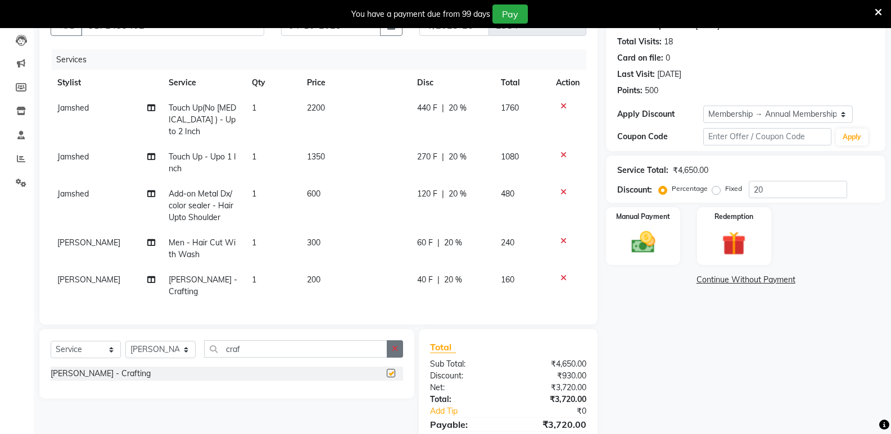
checkbox input "false"
click at [311, 341] on input "craf" at bounding box center [295, 349] width 183 height 17
type input "c"
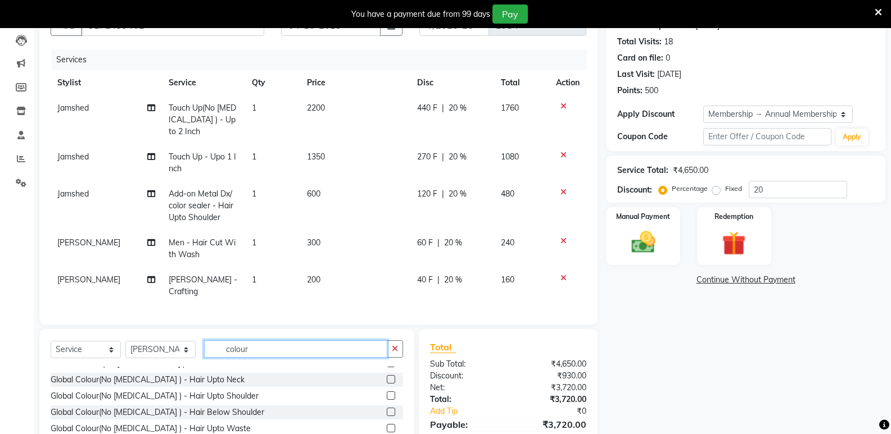
scroll to position [194, 0]
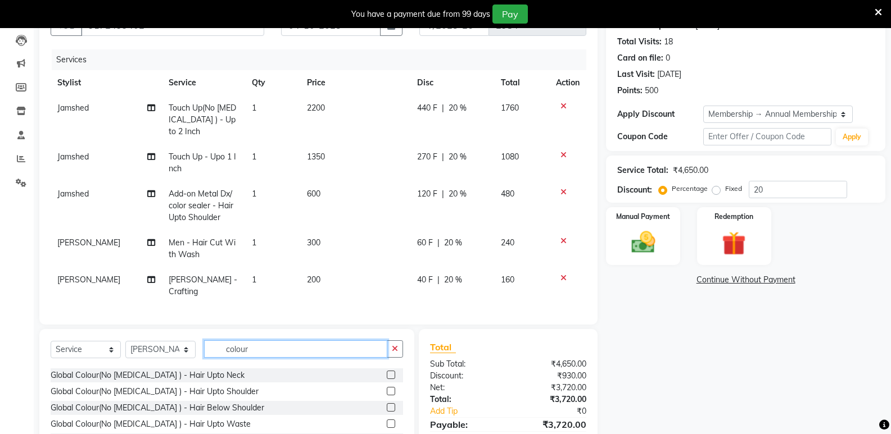
type input "colour"
click at [387, 434] on label at bounding box center [391, 440] width 8 height 8
click at [387, 434] on input "checkbox" at bounding box center [390, 440] width 7 height 7
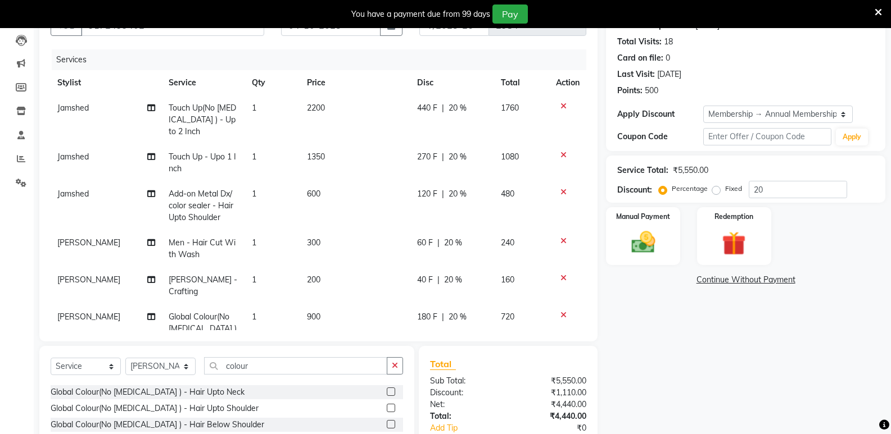
checkbox input "false"
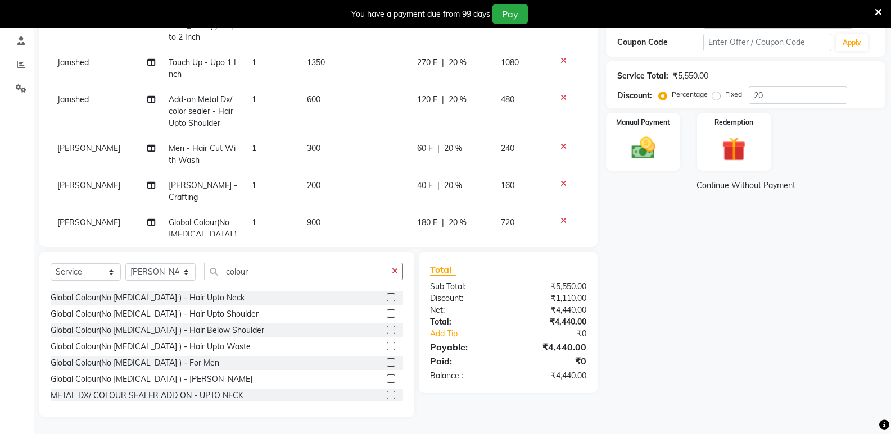
click at [387, 380] on label at bounding box center [391, 379] width 8 height 8
click at [387, 380] on input "checkbox" at bounding box center [390, 379] width 7 height 7
checkbox input "false"
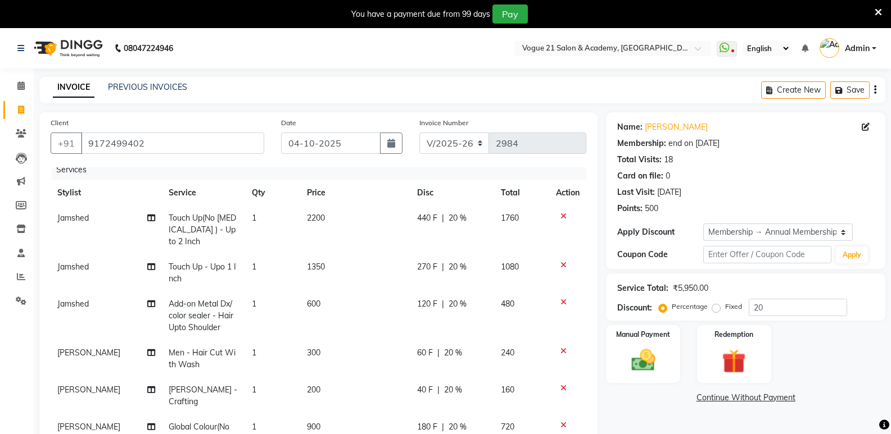
scroll to position [0, 0]
